Goal: Task Accomplishment & Management: Complete application form

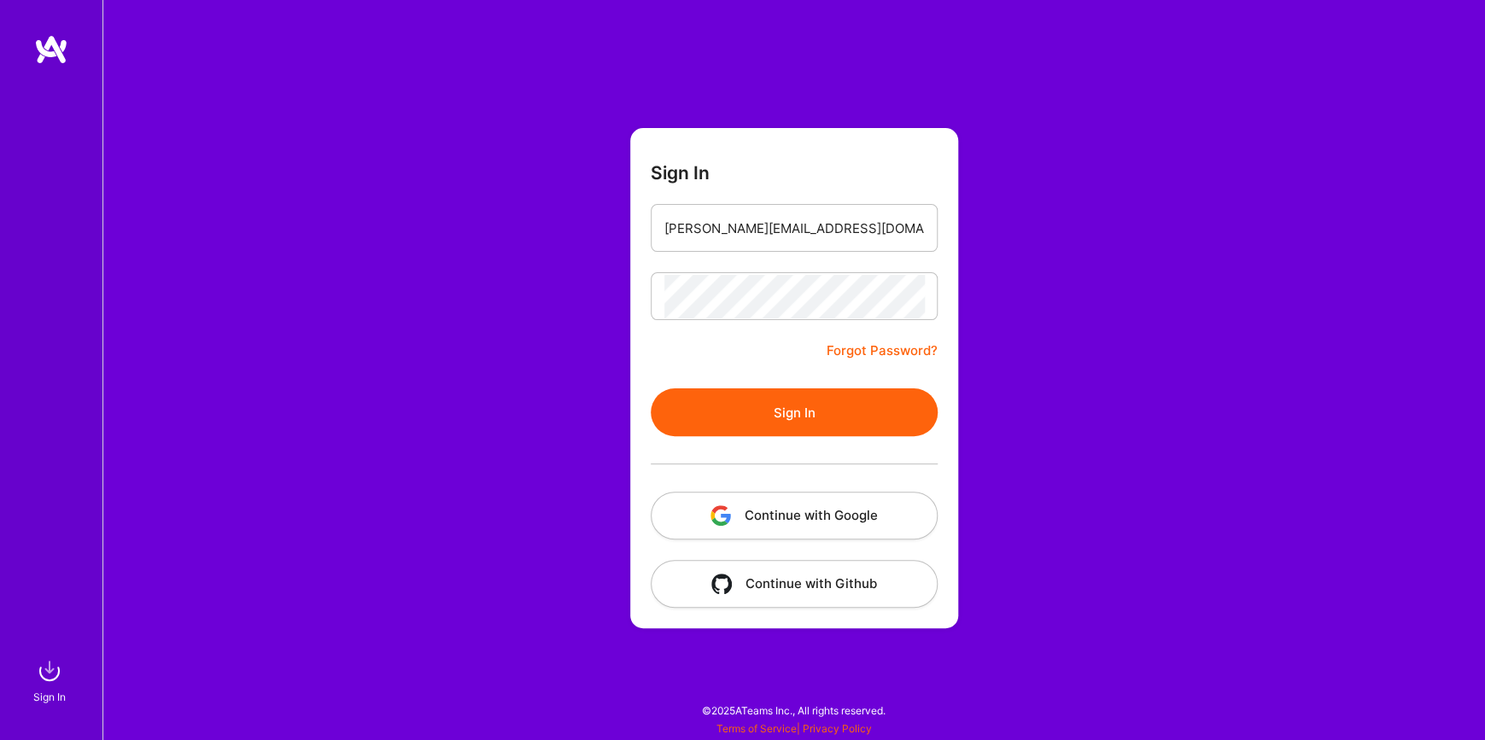
click at [822, 421] on button "Sign In" at bounding box center [794, 412] width 287 height 48
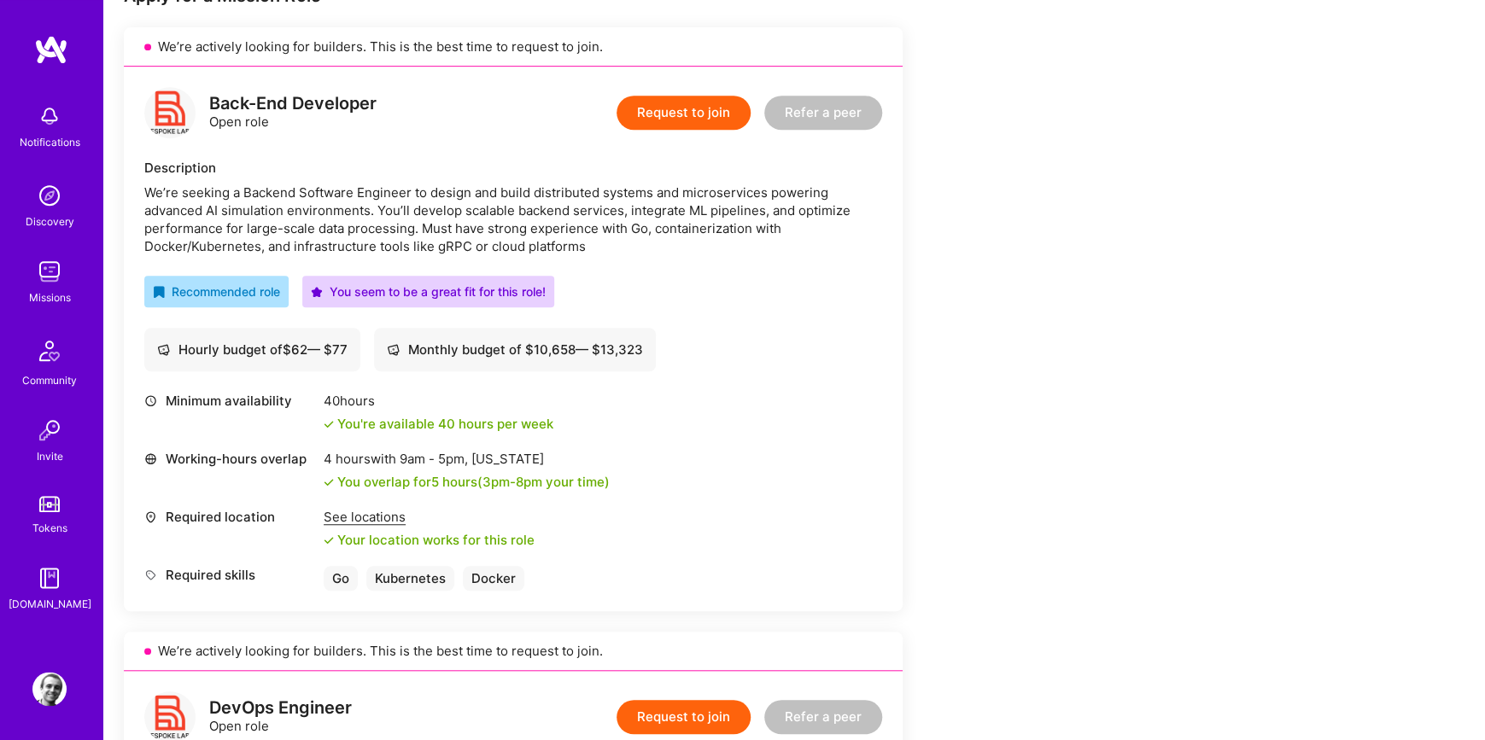
scroll to position [338, 0]
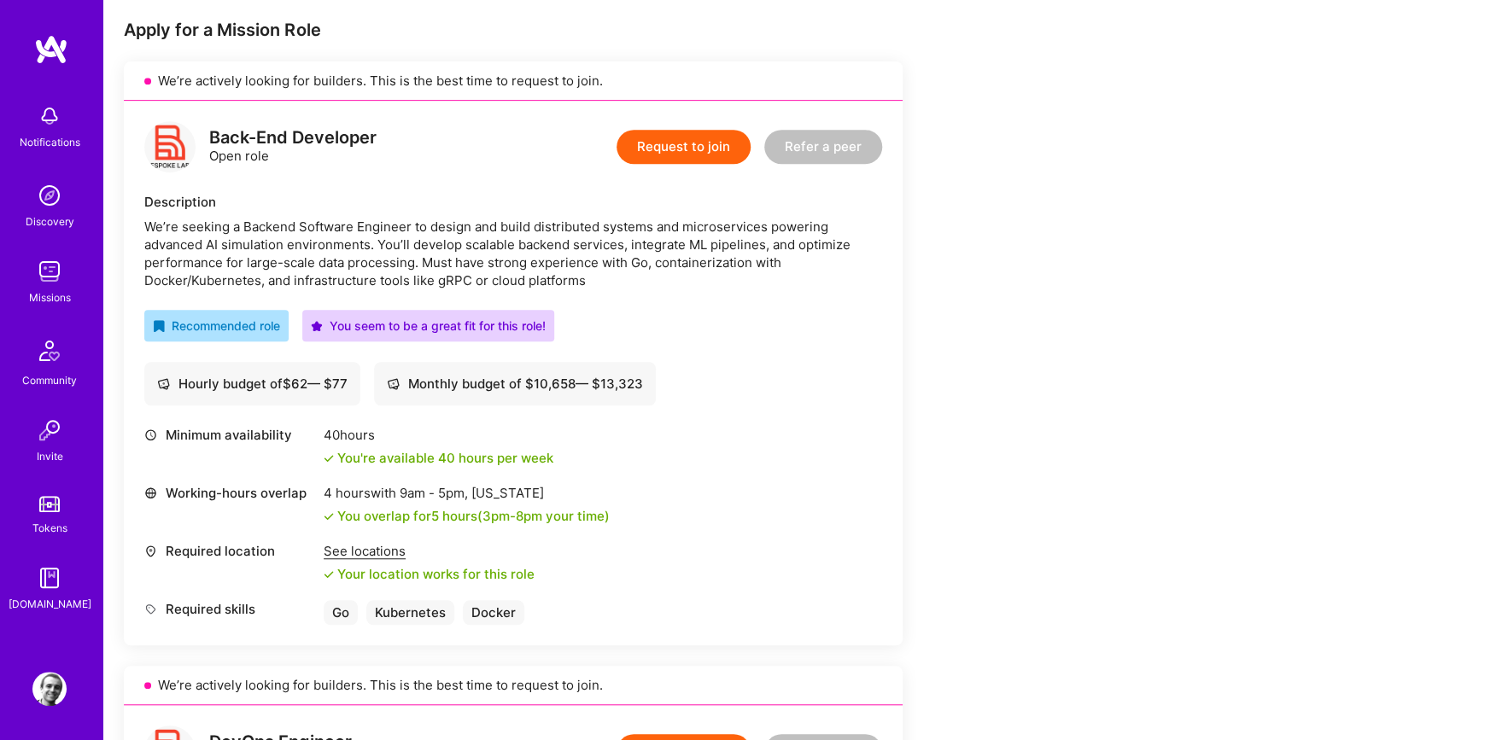
click at [679, 155] on button "Request to join" at bounding box center [683, 147] width 134 height 34
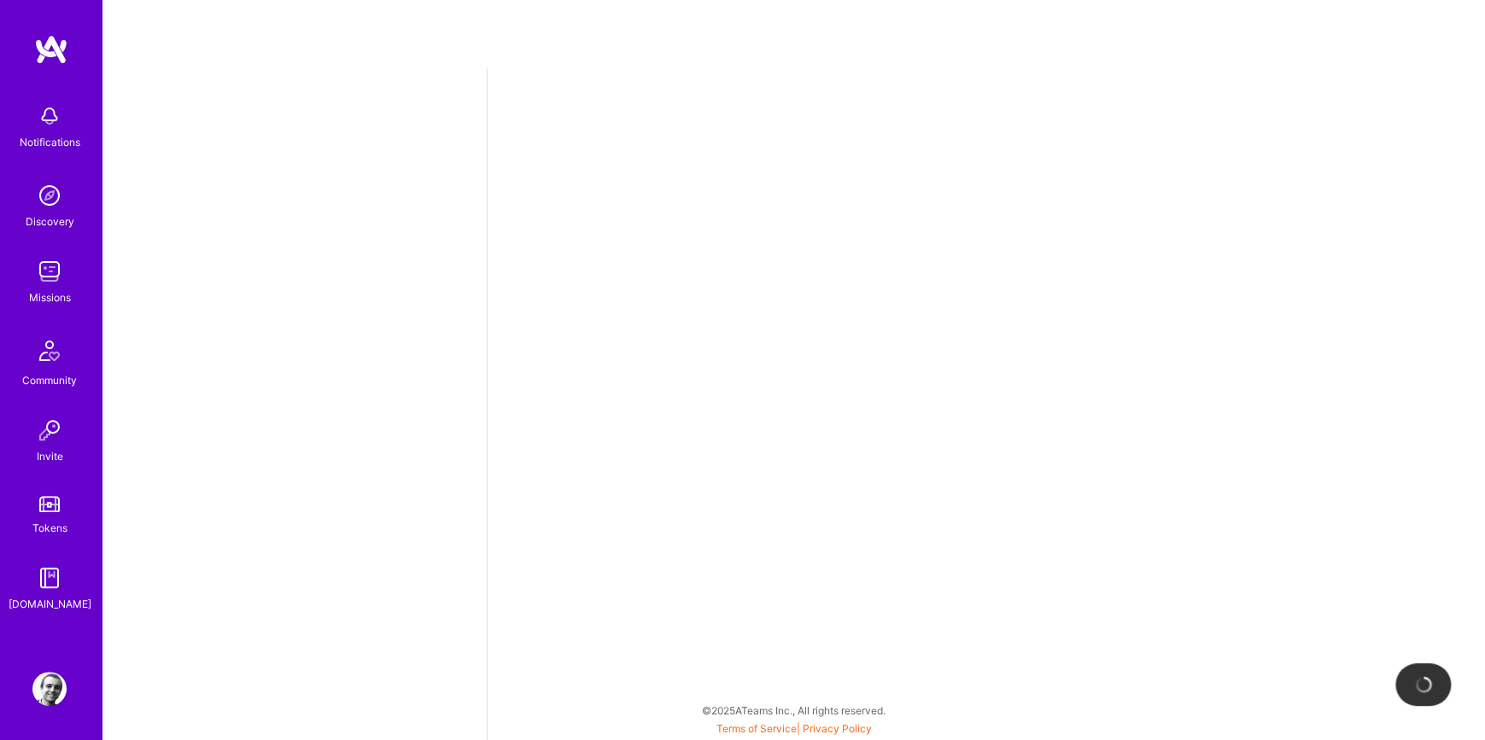
select select "ES"
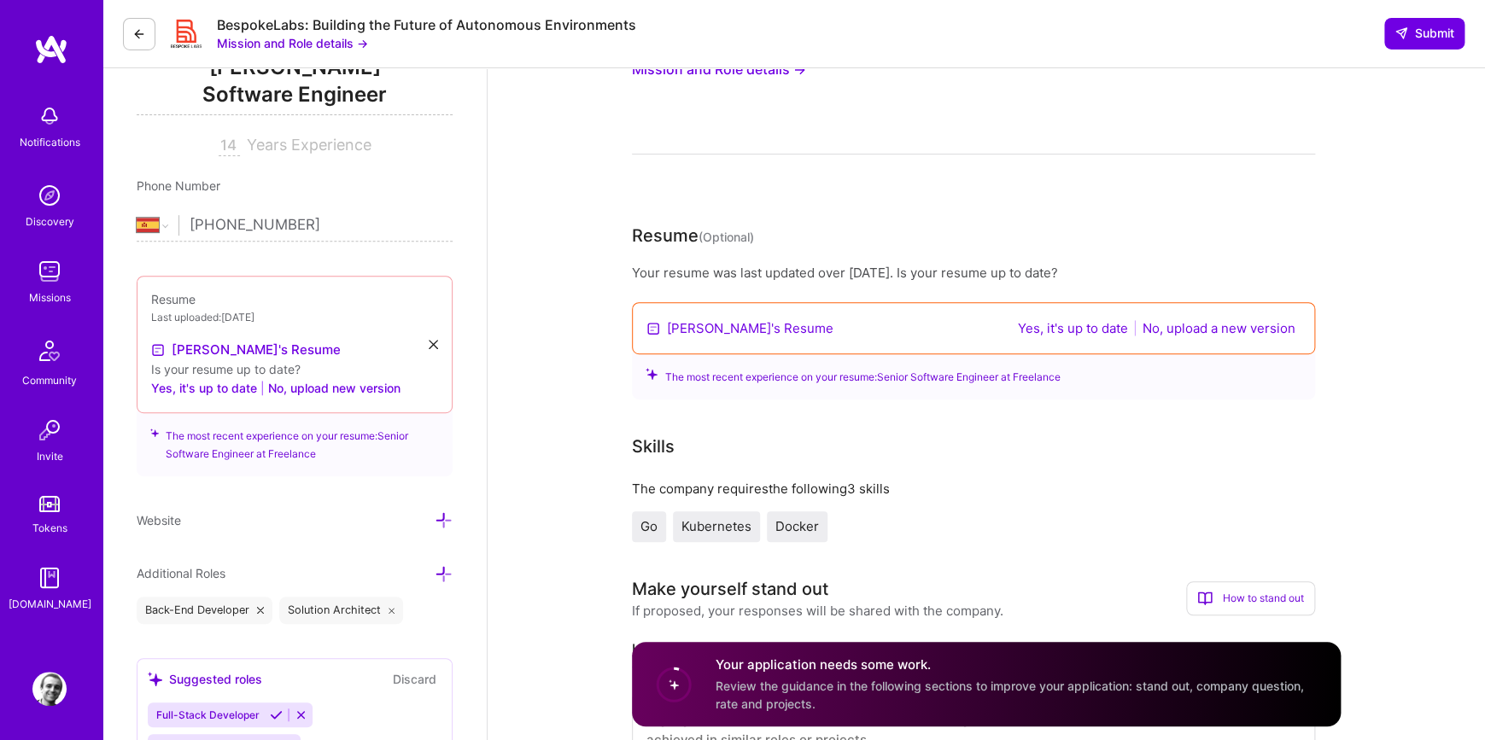
scroll to position [254, 0]
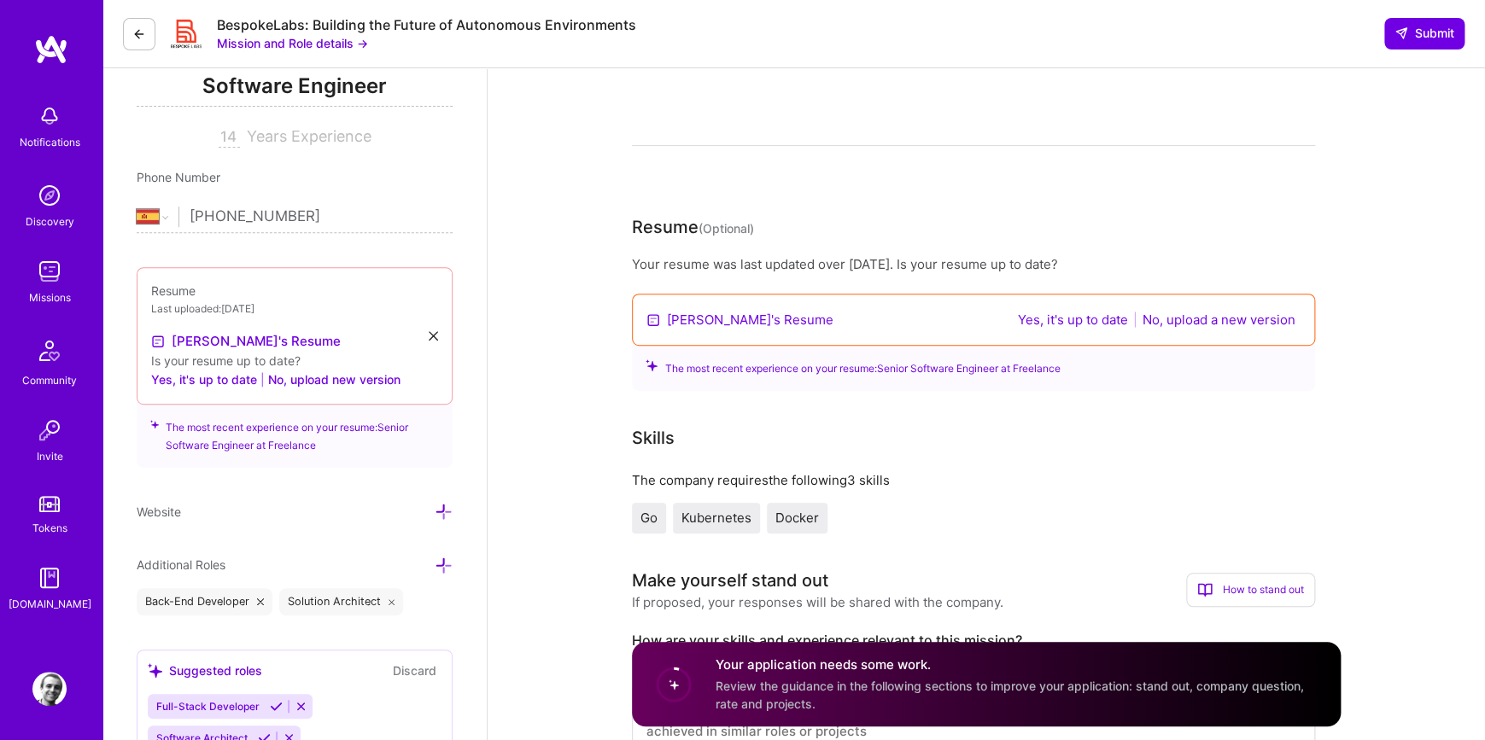
click at [1248, 311] on button "No, upload a new version" at bounding box center [1218, 320] width 163 height 20
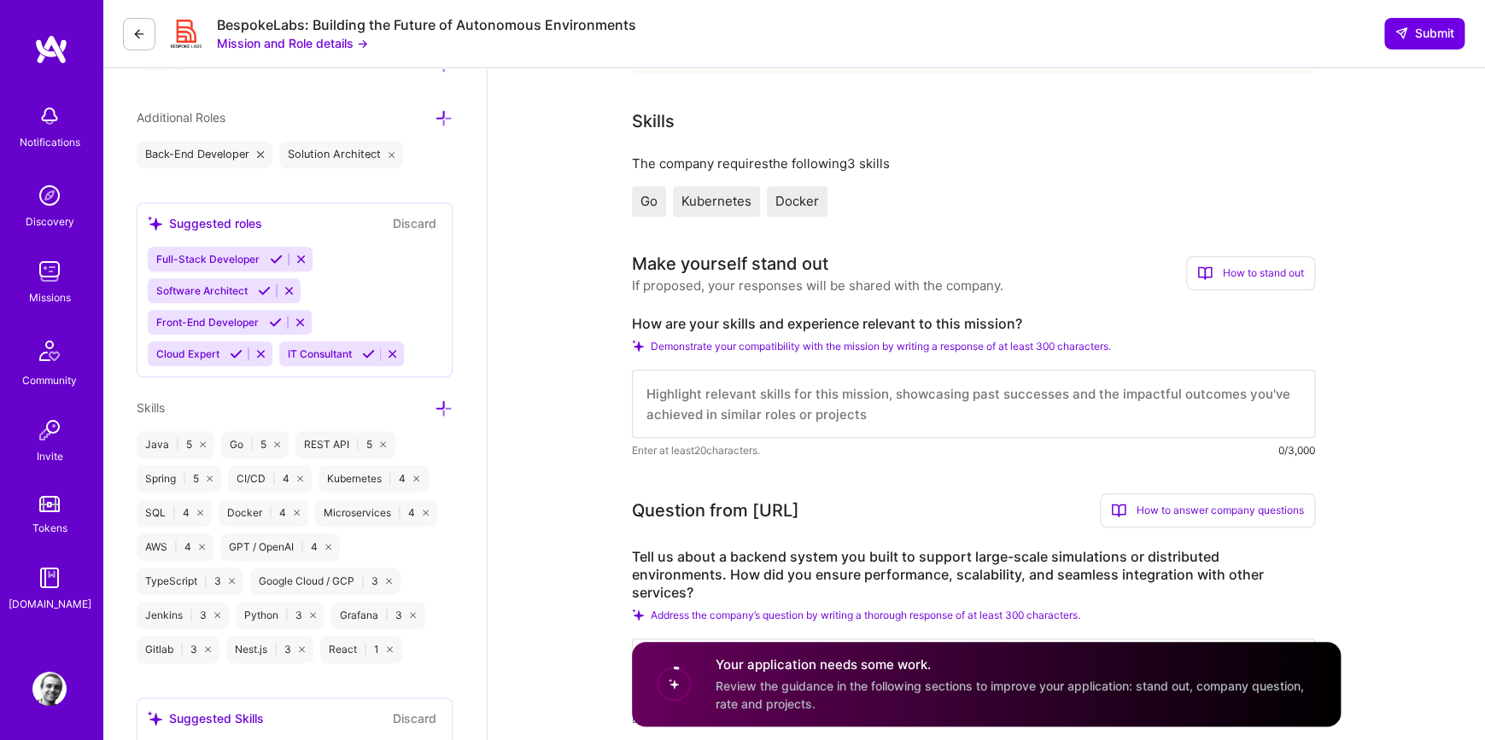
scroll to position [592, 0]
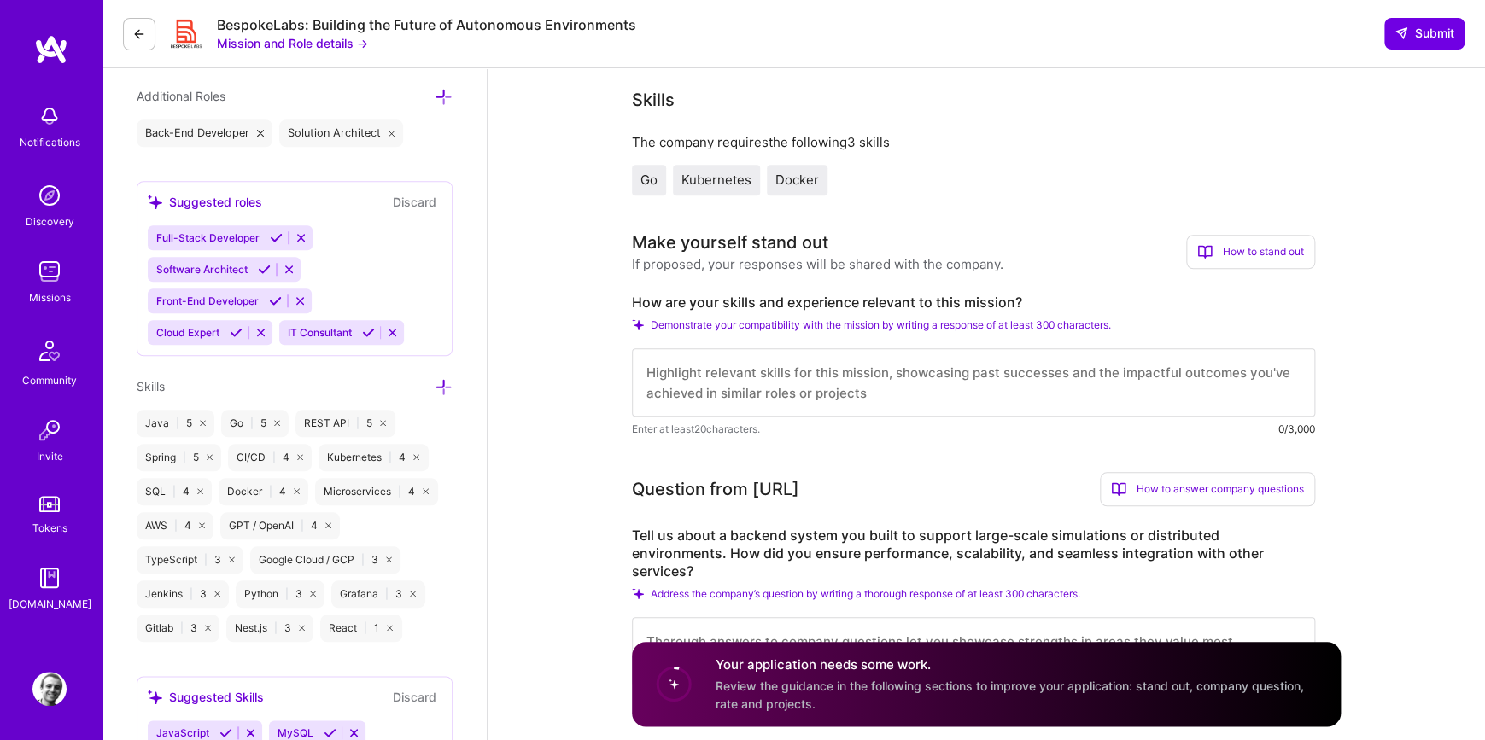
click at [700, 386] on textarea at bounding box center [973, 382] width 683 height 68
drag, startPoint x: 838, startPoint y: 373, endPoint x: 951, endPoint y: 452, distance: 137.4
click at [842, 375] on textarea "I have an extensive experience in all these tecnologies" at bounding box center [973, 382] width 683 height 68
click at [1082, 376] on textarea "I have an extensive experience in all these tecnologies" at bounding box center [973, 382] width 683 height 68
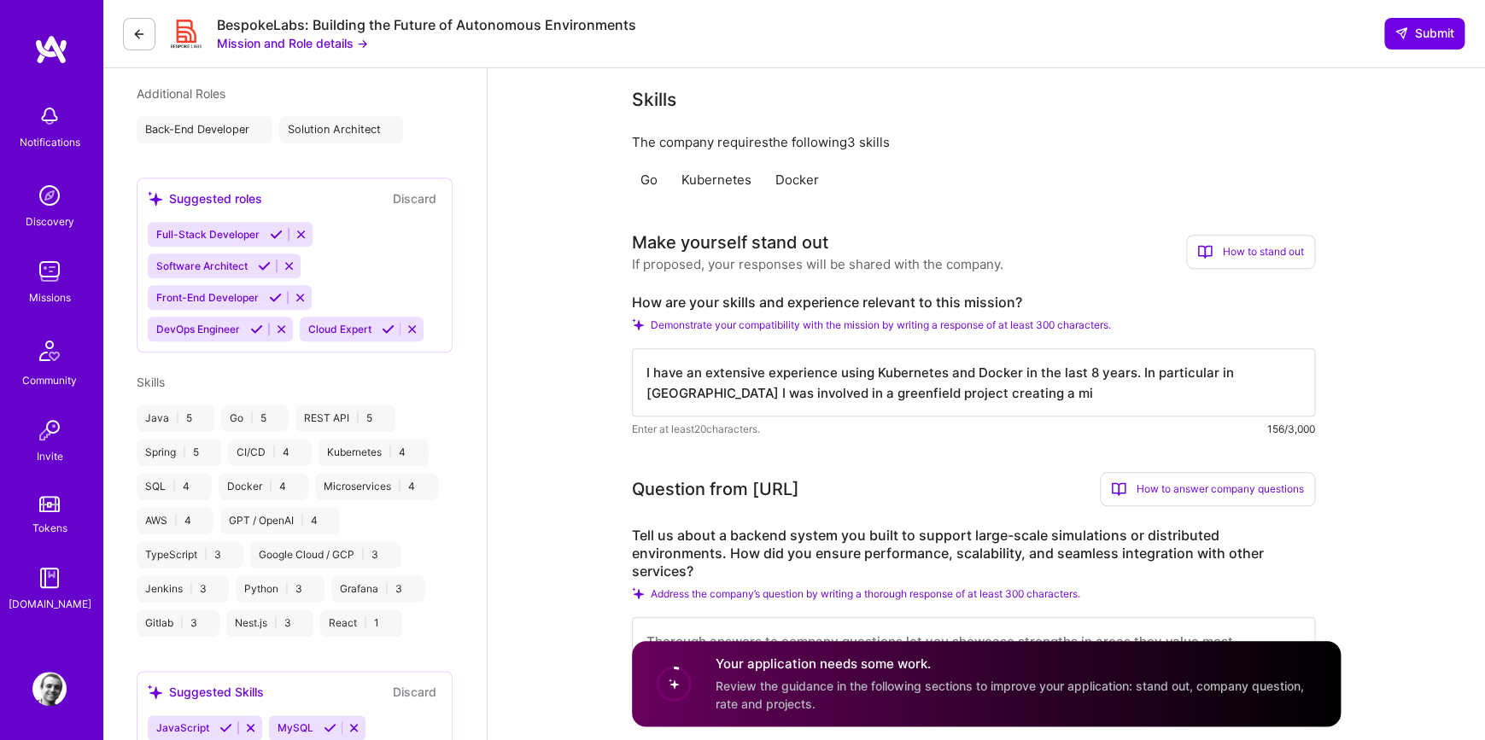
scroll to position [486, 0]
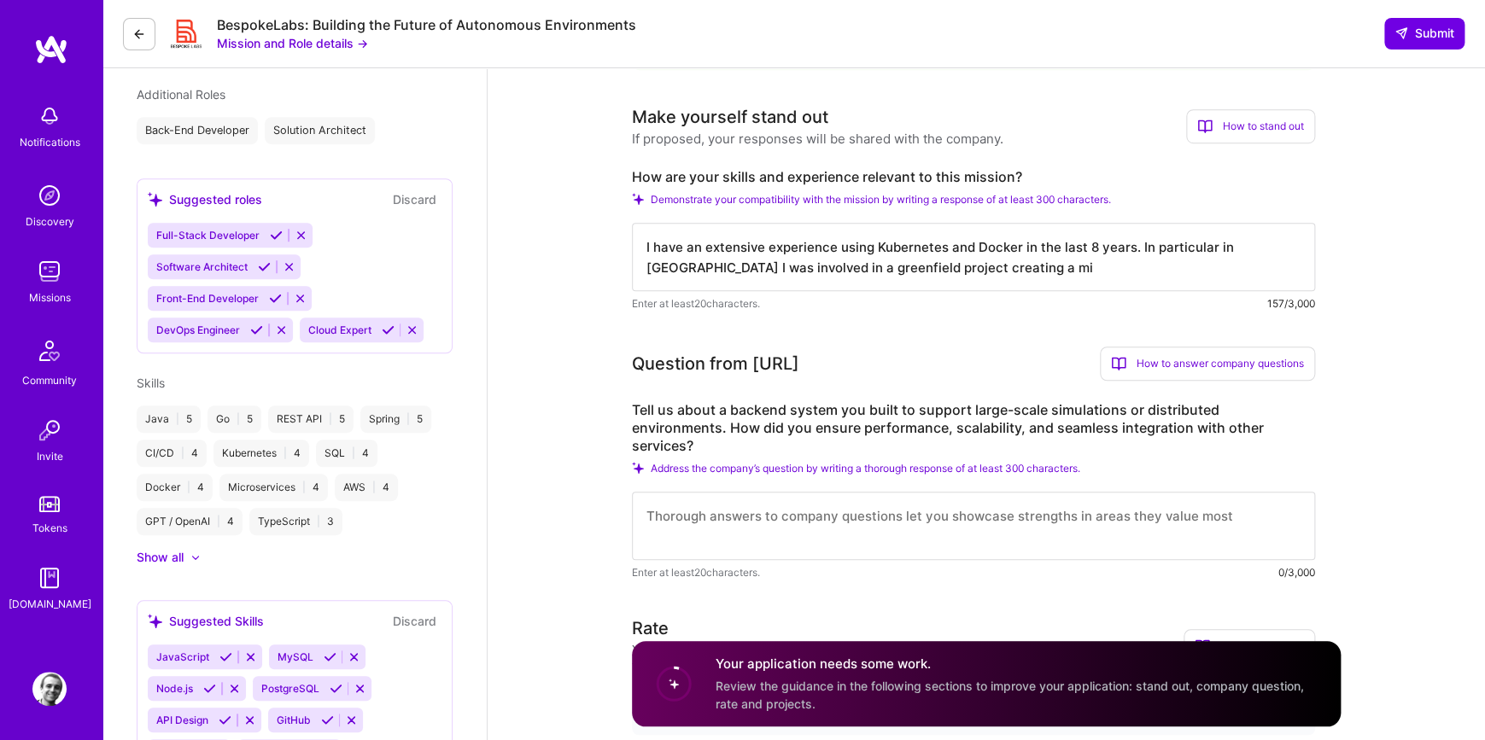
click at [954, 274] on textarea "I have an extensive experience using Kubernetes and Docker in the last 8 years.…" at bounding box center [973, 257] width 683 height 68
click at [942, 265] on textarea "I have an extensive experience using Kubernetes and Docker in the last 8 years.…" at bounding box center [973, 257] width 683 height 68
click at [1194, 268] on textarea "I have an extensive experience using Kubernetes and Docker in the last 8 years.…" at bounding box center [973, 257] width 683 height 68
click at [1254, 247] on textarea "I have an extensive experience using Kubernetes and Docker in the last 8 years.…" at bounding box center [973, 257] width 683 height 68
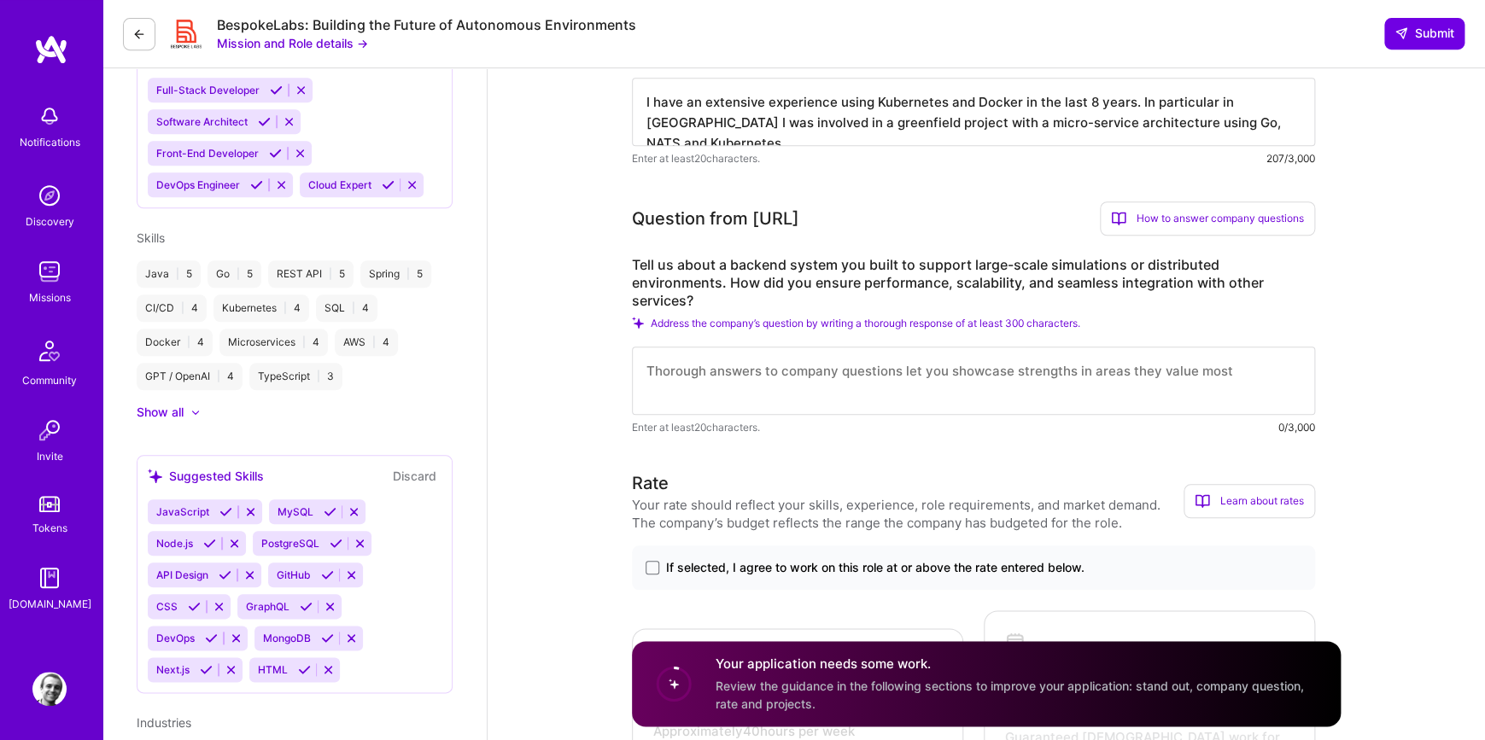
scroll to position [655, 0]
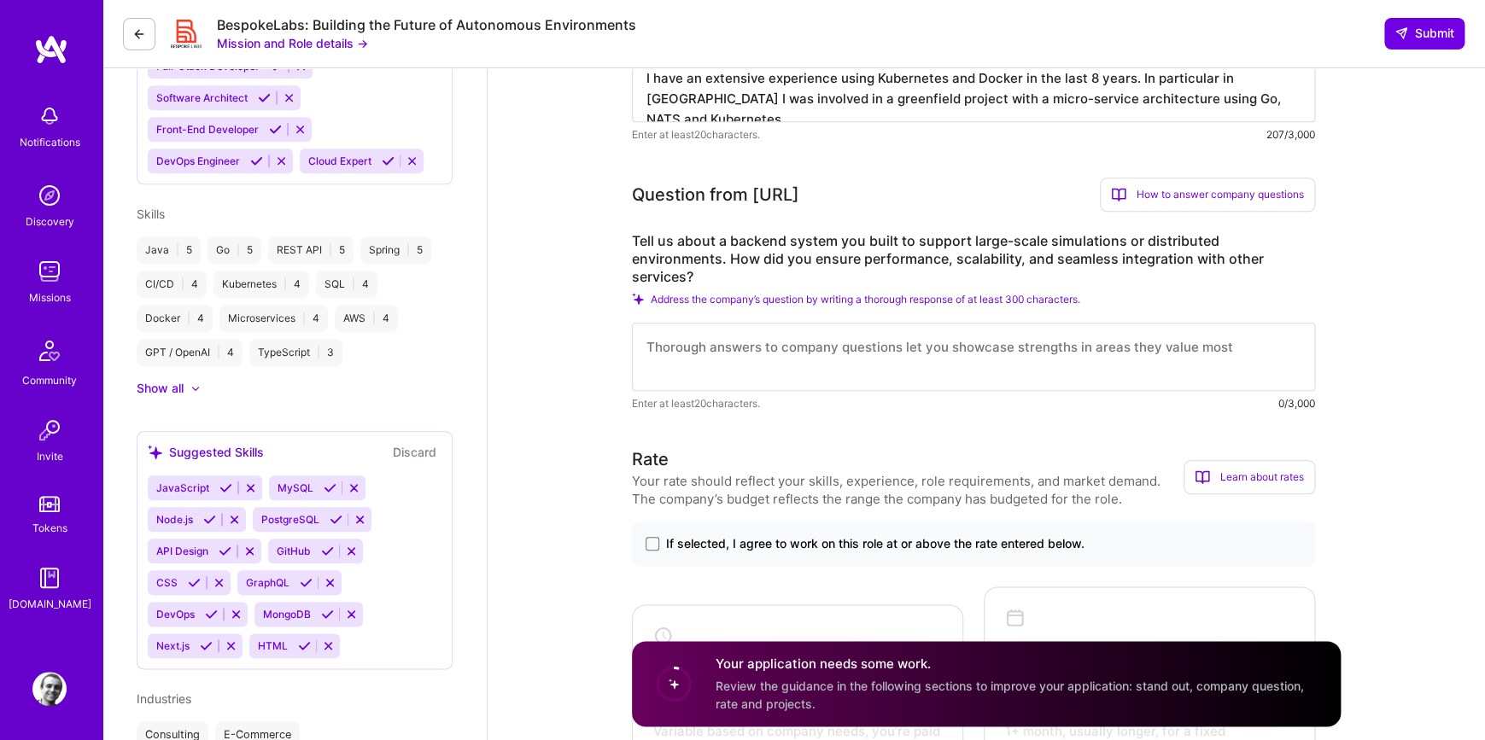
type textarea "I have an extensive experience using Kubernetes and Docker in the last 8 years.…"
drag, startPoint x: 704, startPoint y: 263, endPoint x: 1228, endPoint y: 255, distance: 523.4
click at [1228, 255] on label "Tell us about a backend system you built to support large-scale simulations or …" at bounding box center [973, 259] width 683 height 54
click at [1235, 257] on label "Tell us about a backend system you built to support large-scale simulations or …" at bounding box center [973, 259] width 683 height 54
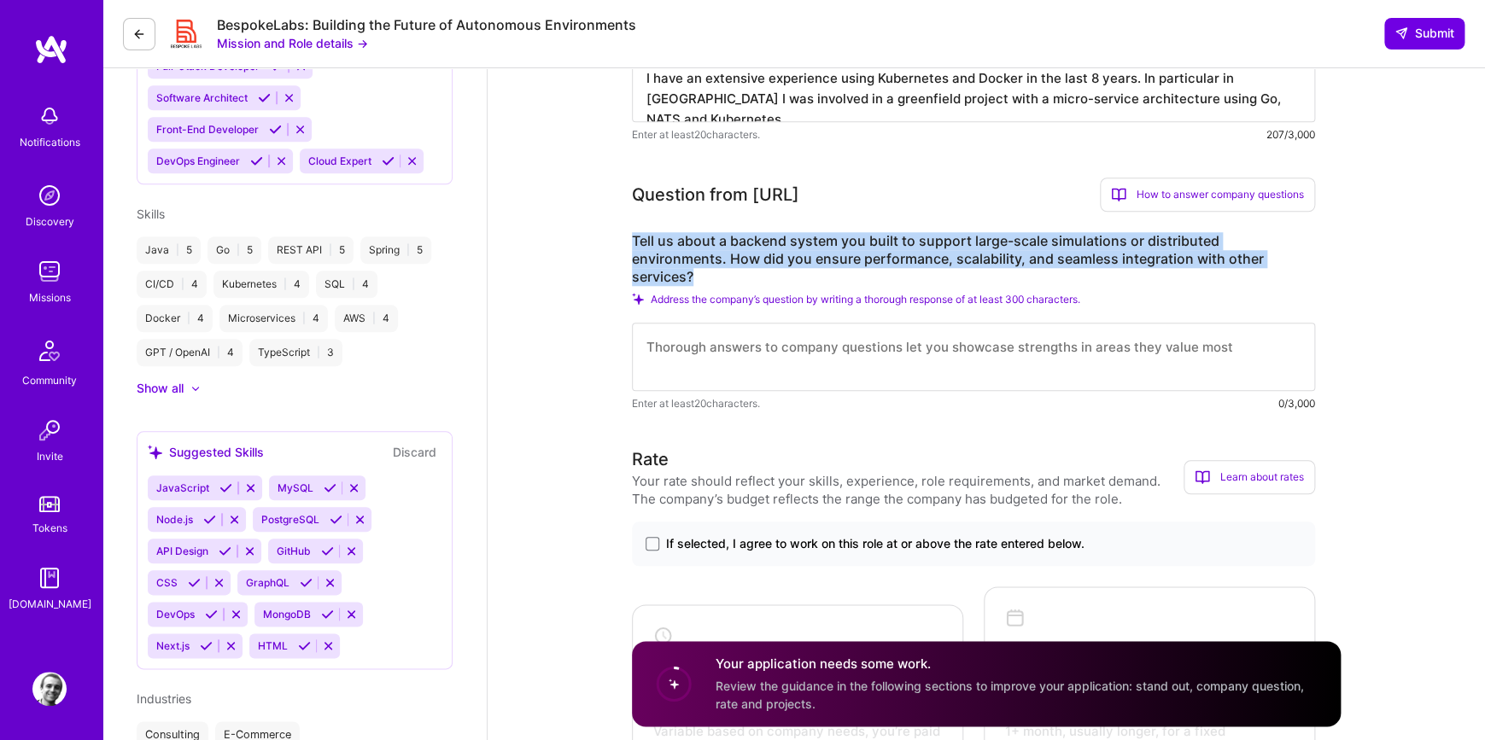
drag, startPoint x: 1235, startPoint y: 257, endPoint x: 581, endPoint y: 246, distance: 654.9
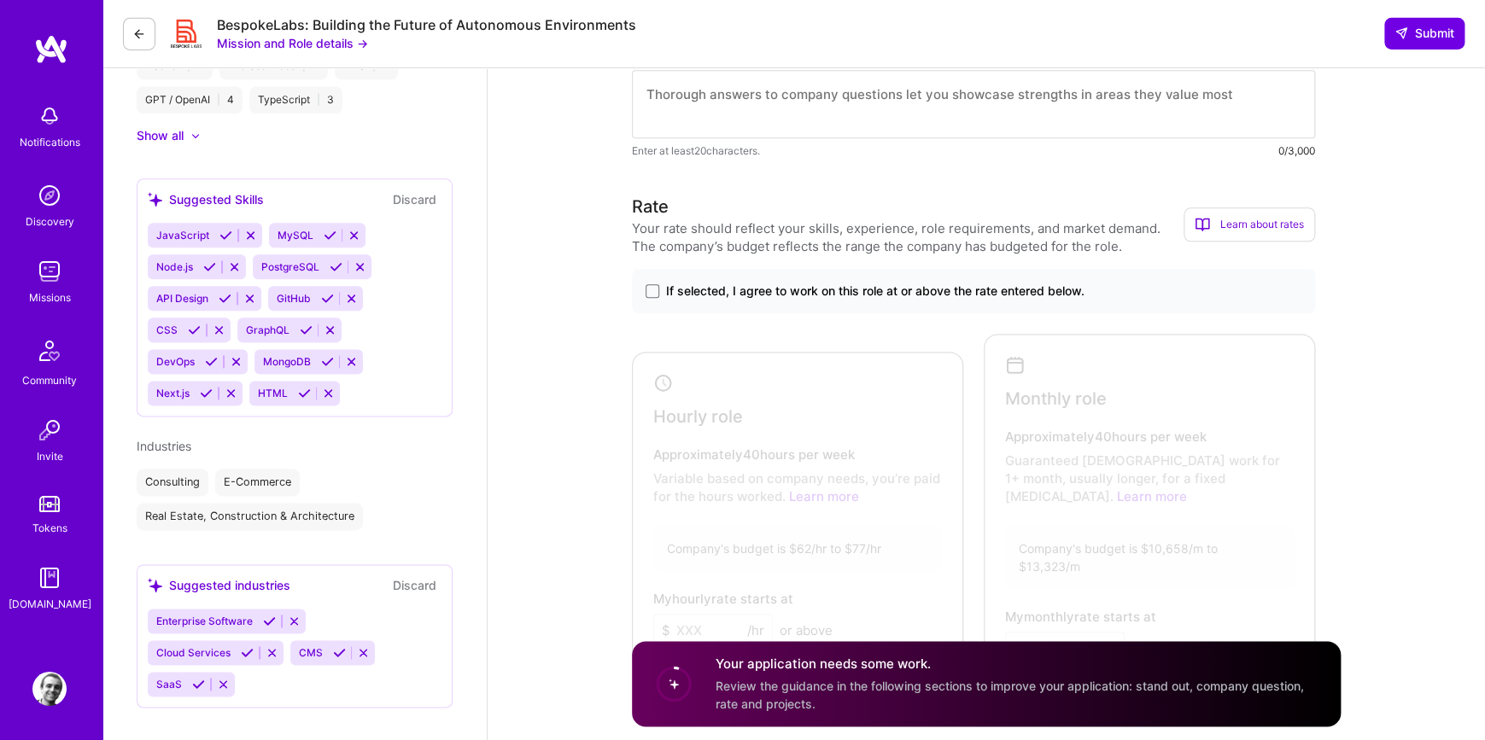
scroll to position [908, 0]
click at [655, 283] on span at bounding box center [652, 290] width 14 height 14
click at [0, 0] on input "If selected, I agree to work on this role at or above the rate entered below." at bounding box center [0, 0] width 0 height 0
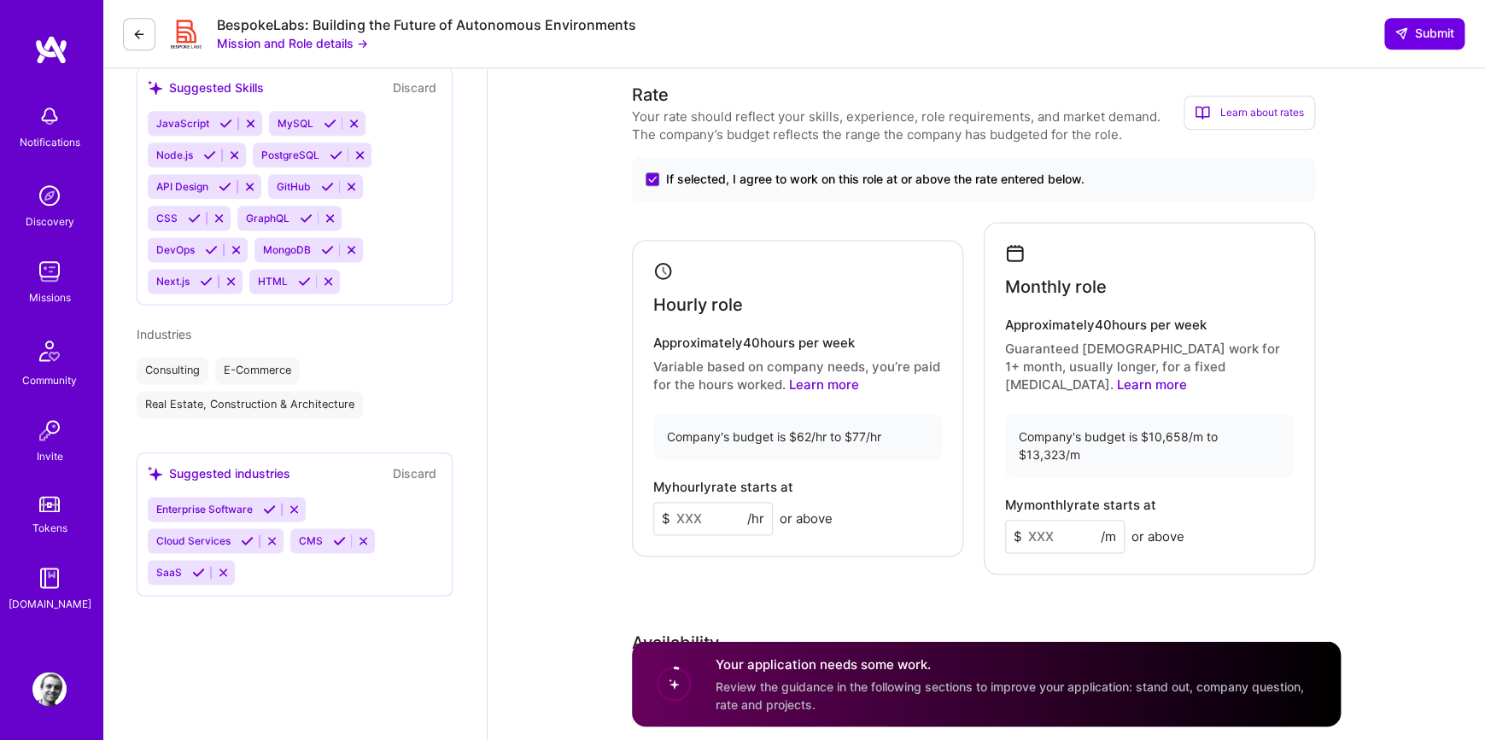
scroll to position [1077, 0]
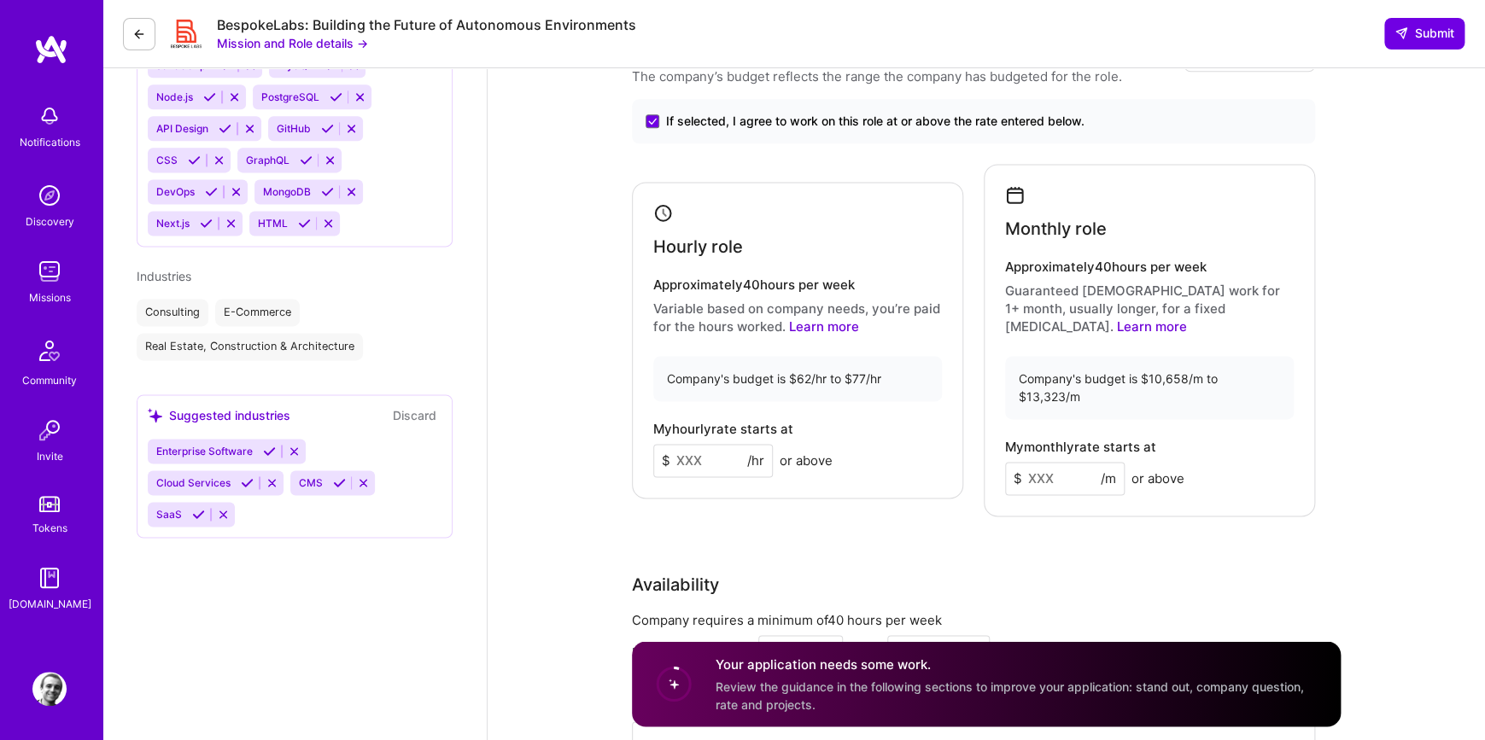
click at [733, 444] on input at bounding box center [713, 460] width 120 height 33
click at [1061, 462] on input at bounding box center [1065, 478] width 120 height 33
click at [697, 444] on input "70" at bounding box center [713, 460] width 120 height 33
type input "7"
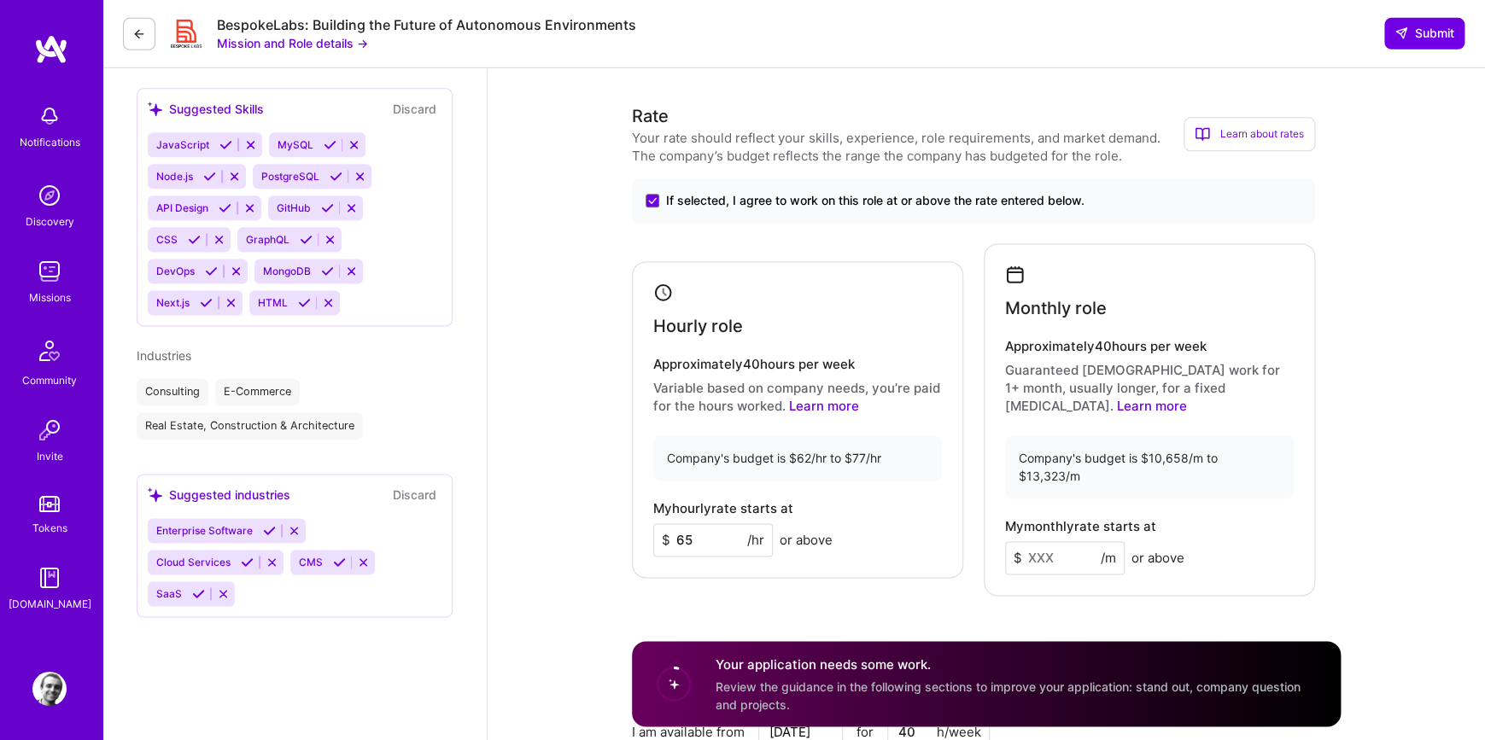
scroll to position [993, 0]
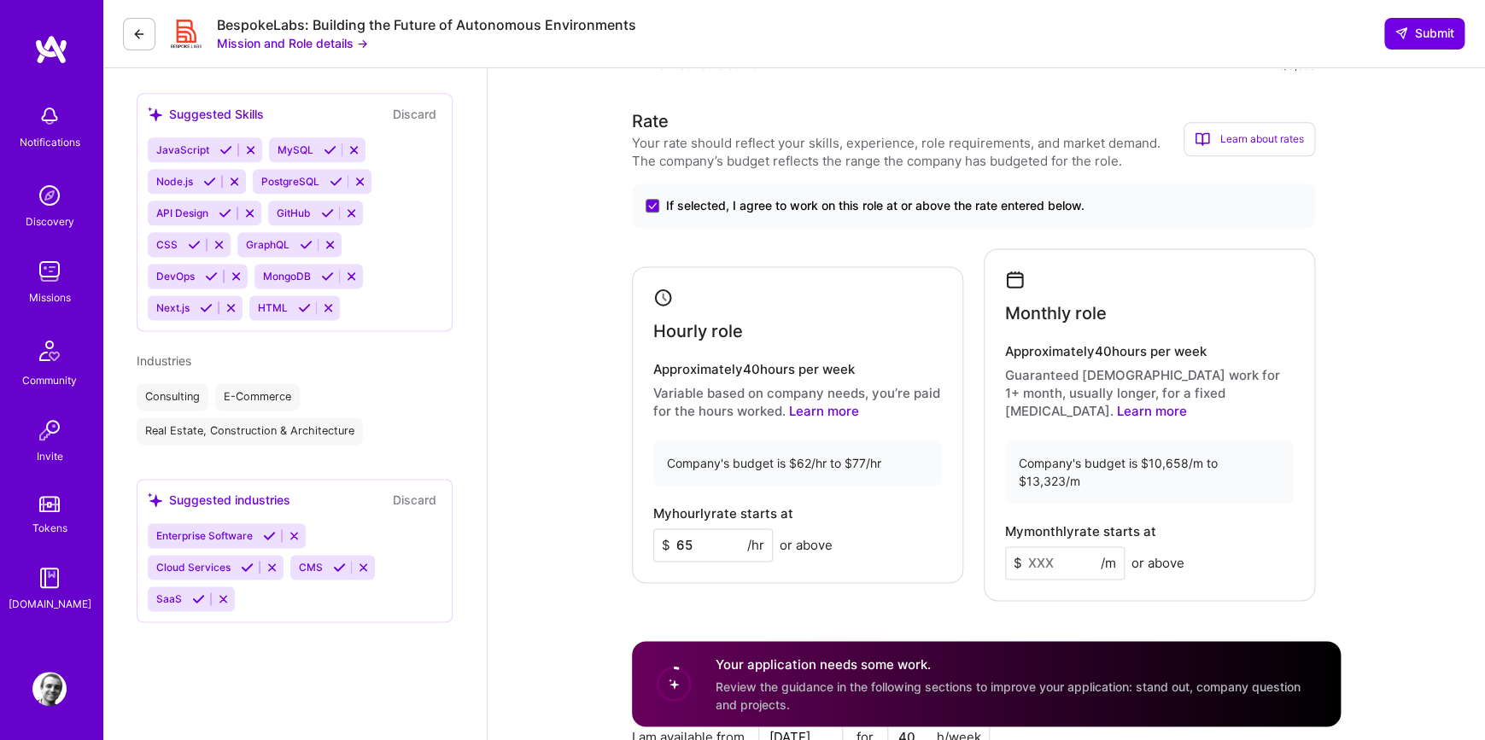
type input "65"
click at [1071, 546] on input at bounding box center [1065, 562] width 120 height 33
type input "11000"
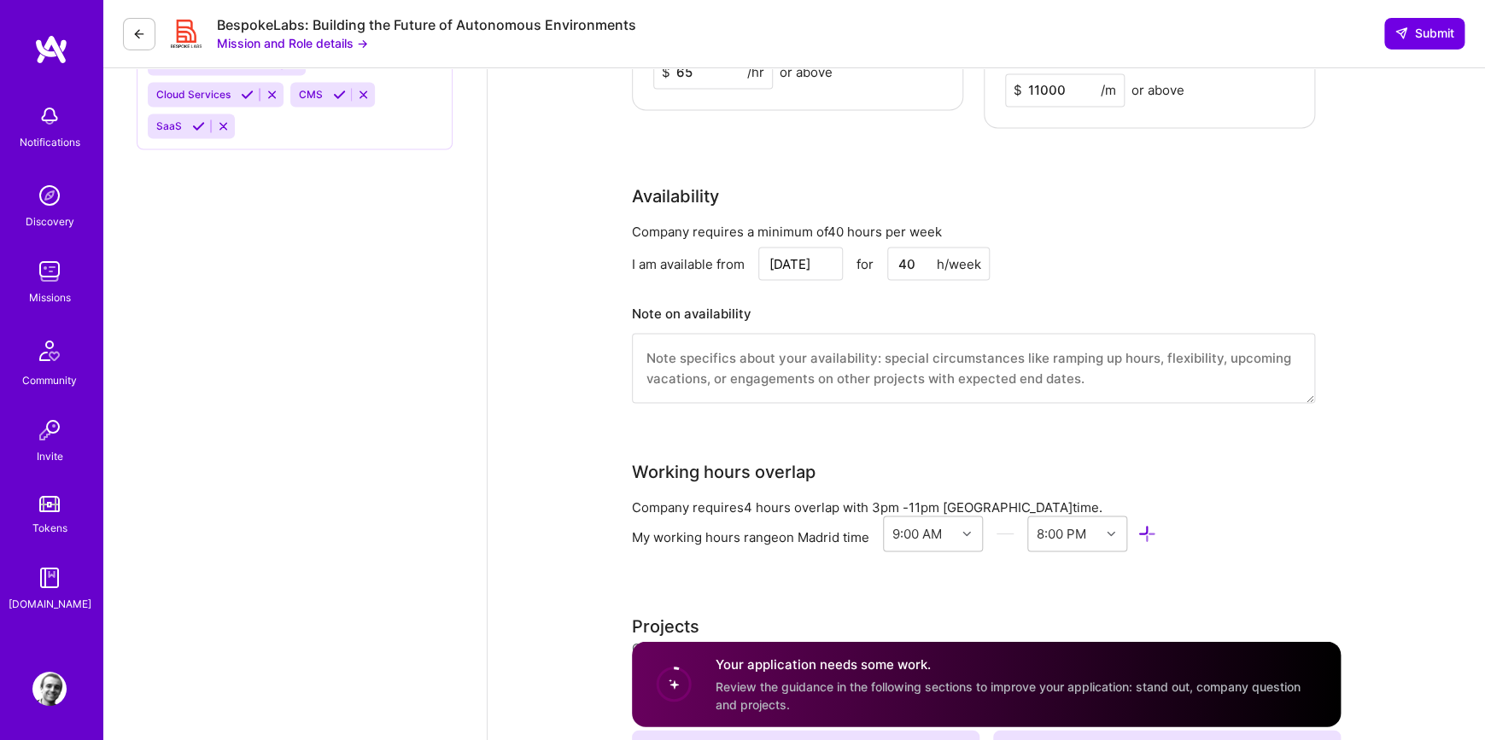
scroll to position [1584, 0]
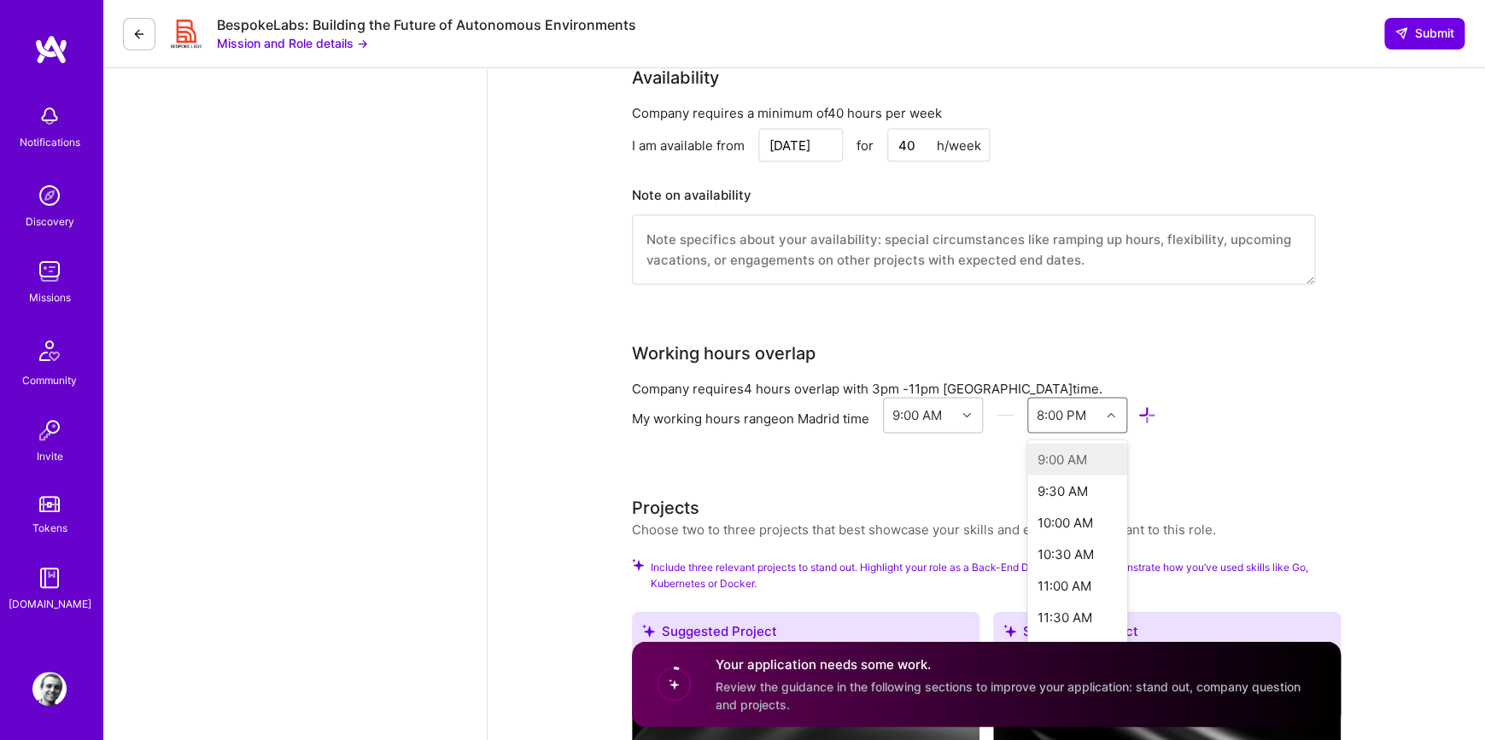
click at [1115, 411] on icon at bounding box center [1110, 415] width 9 height 9
drag, startPoint x: 1280, startPoint y: 281, endPoint x: 1269, endPoint y: 300, distance: 21.4
click at [1280, 282] on div "Back-End Developer role description We’re seeking a Backend Software Engineer t…" at bounding box center [986, 273] width 709 height 3545
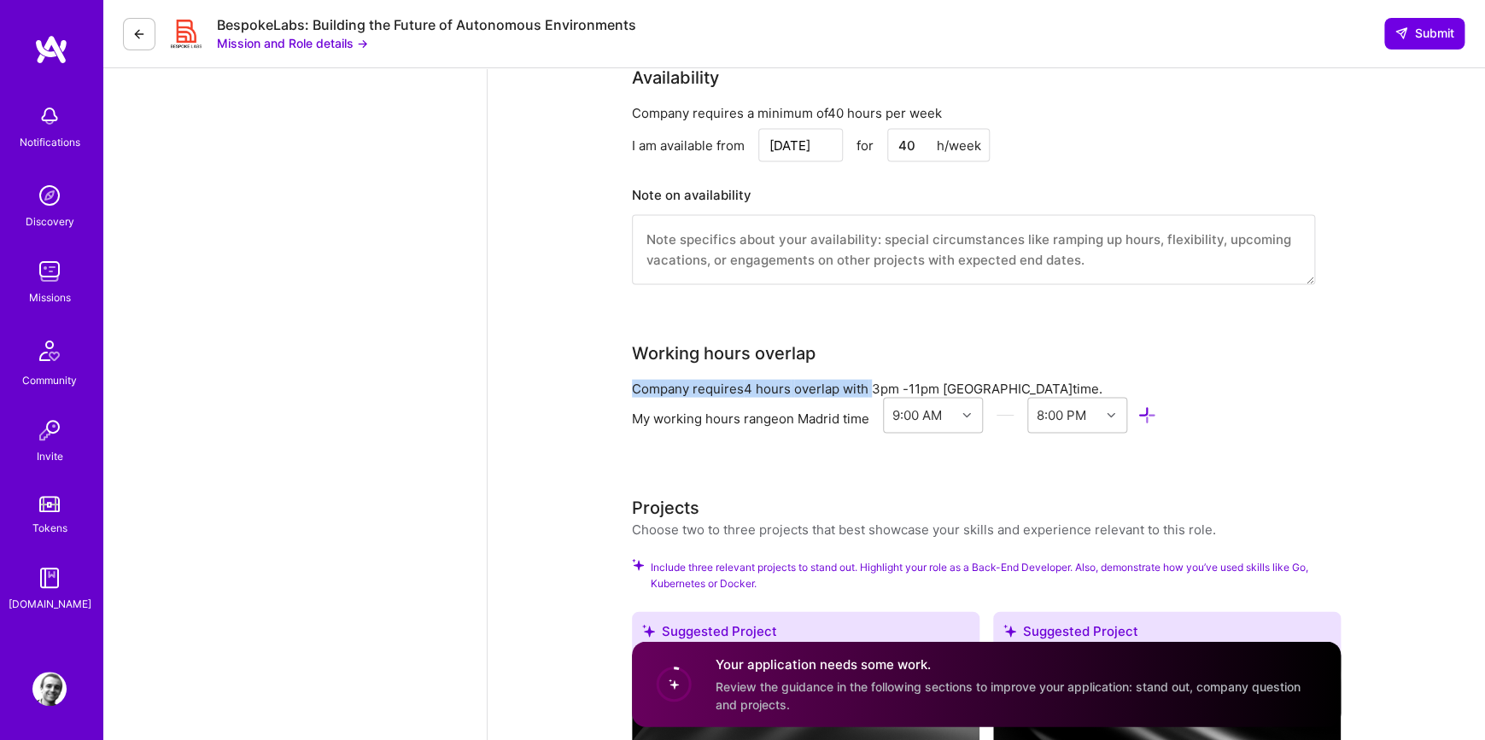
drag, startPoint x: 876, startPoint y: 330, endPoint x: 942, endPoint y: 317, distance: 68.0
click at [942, 340] on div "Working hours overlap Company requires 4 hours overlap with 3pm - 11pm [GEOGRAP…" at bounding box center [973, 400] width 683 height 120
click at [1082, 421] on div "Back-End Developer role description We’re seeking a Backend Software Engineer t…" at bounding box center [986, 273] width 709 height 3545
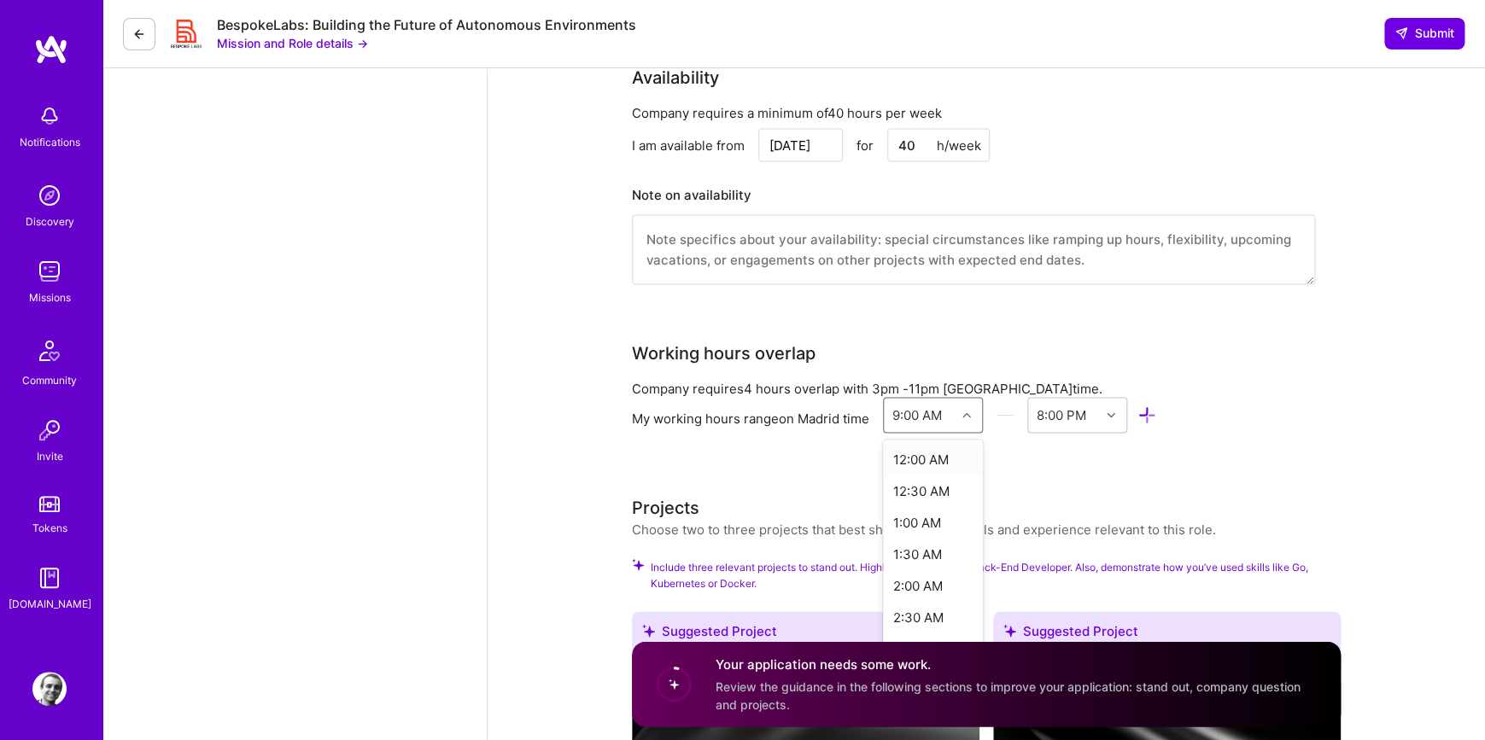
click at [971, 411] on icon at bounding box center [966, 415] width 9 height 9
click at [1307, 394] on div "Company requires 4 hours overlap with 3pm - 11pm [GEOGRAPHIC_DATA] time. My wor…" at bounding box center [973, 419] width 683 height 81
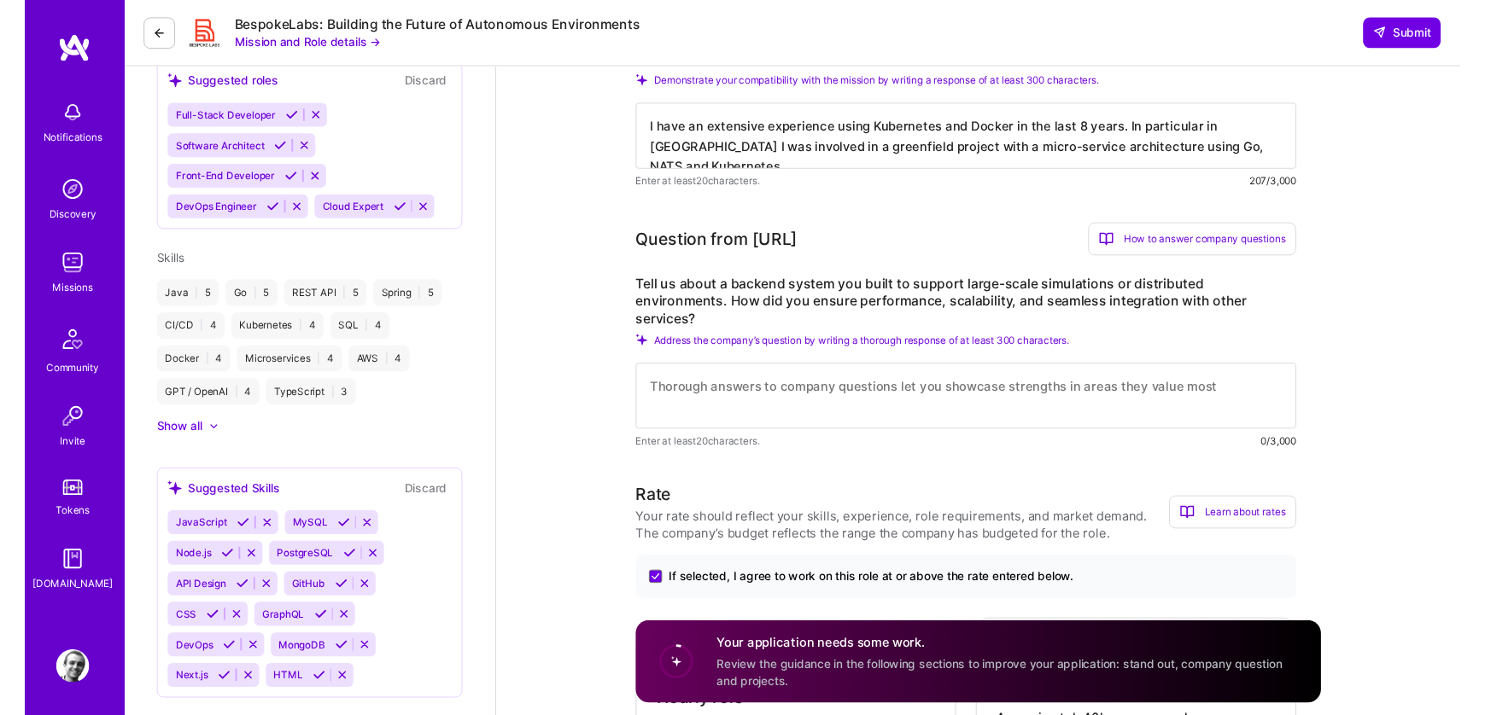
scroll to position [592, 0]
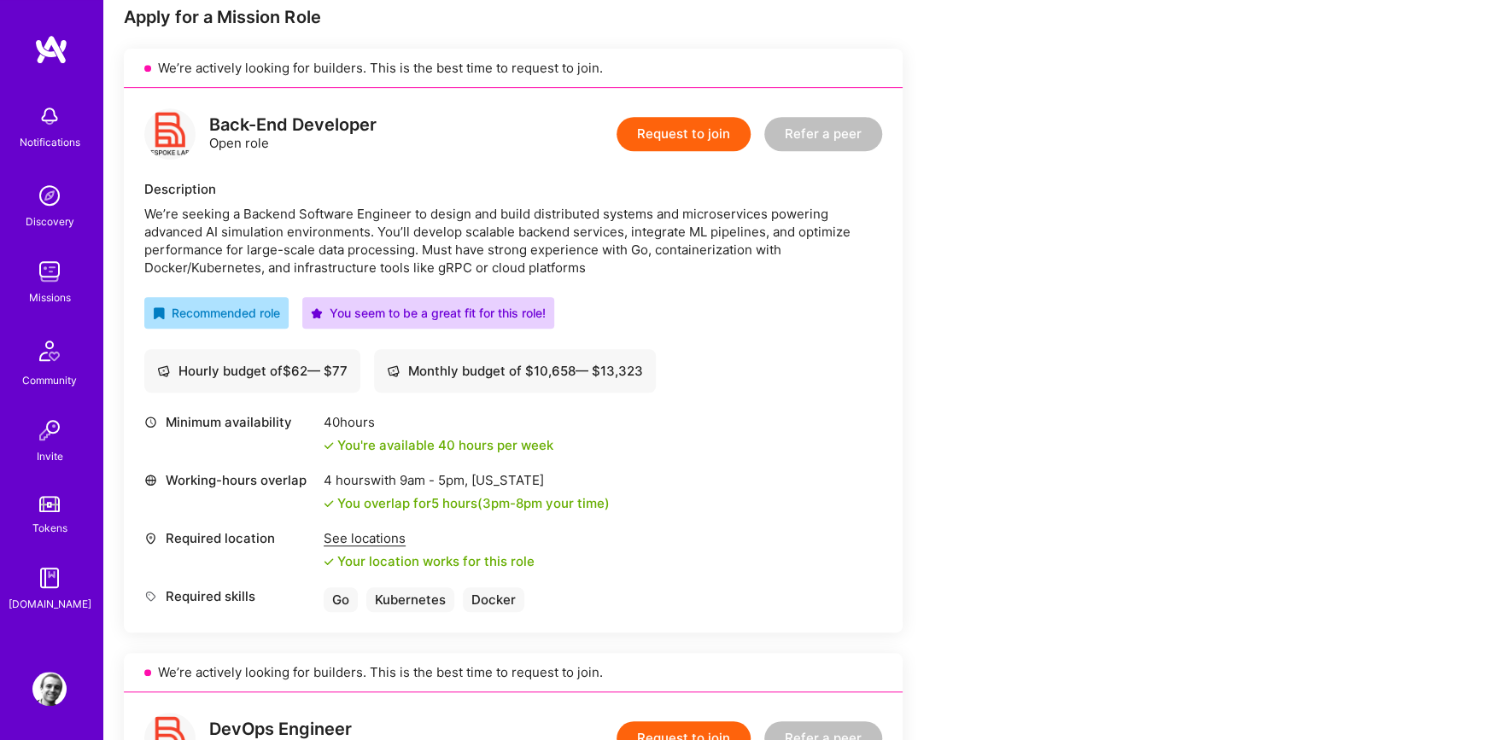
scroll to position [338, 0]
